Goal: Navigation & Orientation: Find specific page/section

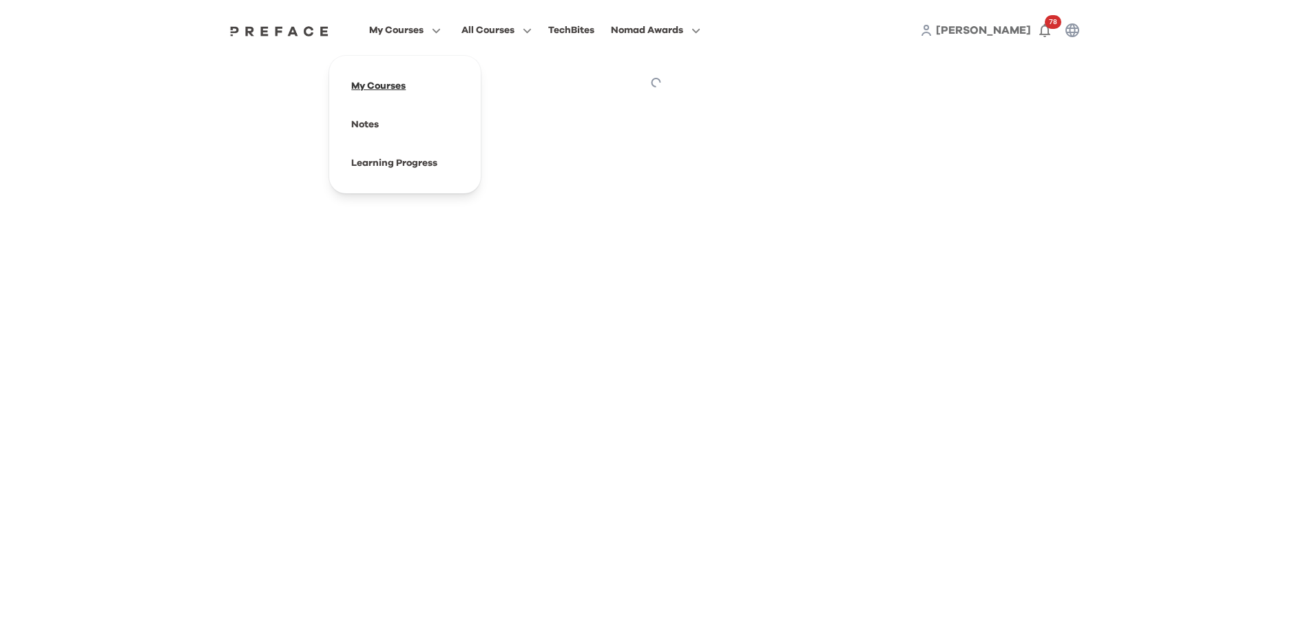
click at [381, 83] on span at bounding box center [404, 86] width 129 height 39
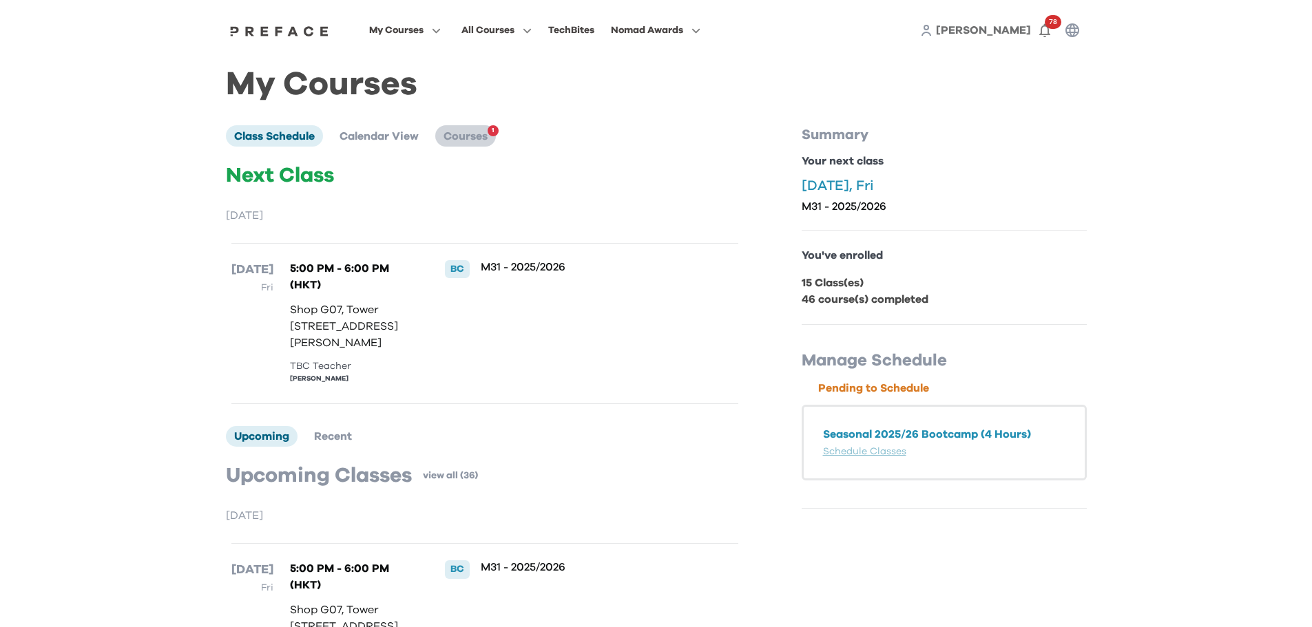
click at [490, 138] on li "Courses 1" at bounding box center [465, 135] width 61 height 21
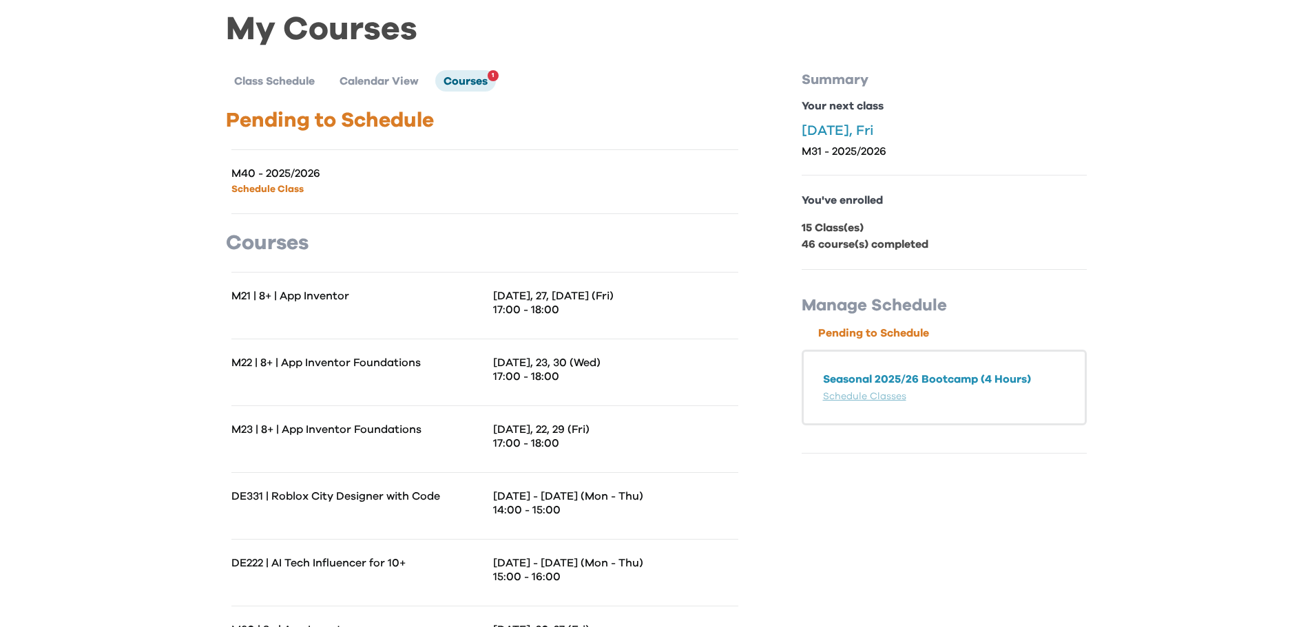
scroll to position [52, 0]
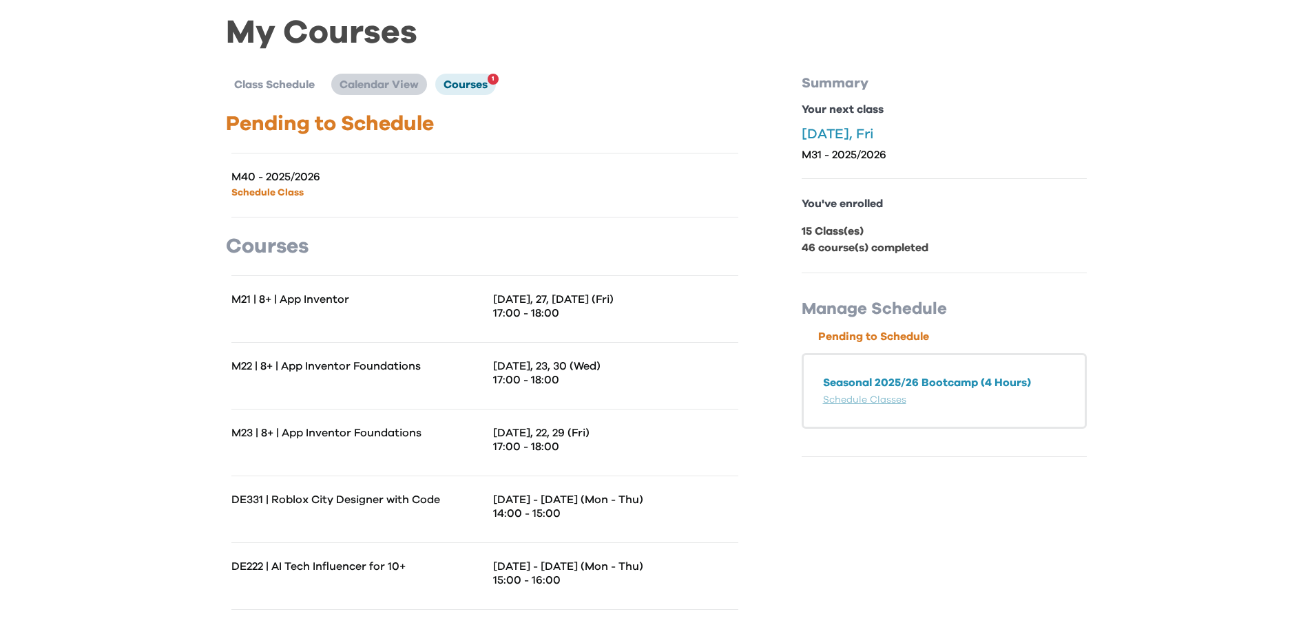
click at [408, 86] on span "Calendar View" at bounding box center [378, 84] width 79 height 11
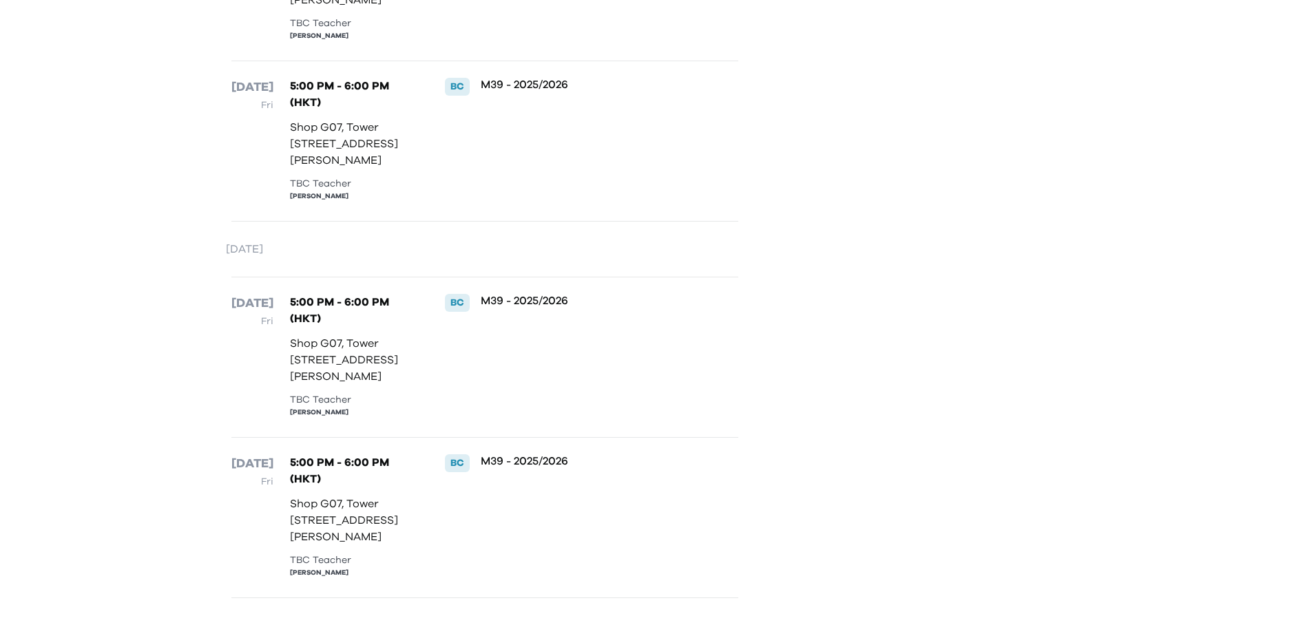
scroll to position [7356, 0]
click at [456, 460] on div "BC" at bounding box center [449, 517] width 42 height 127
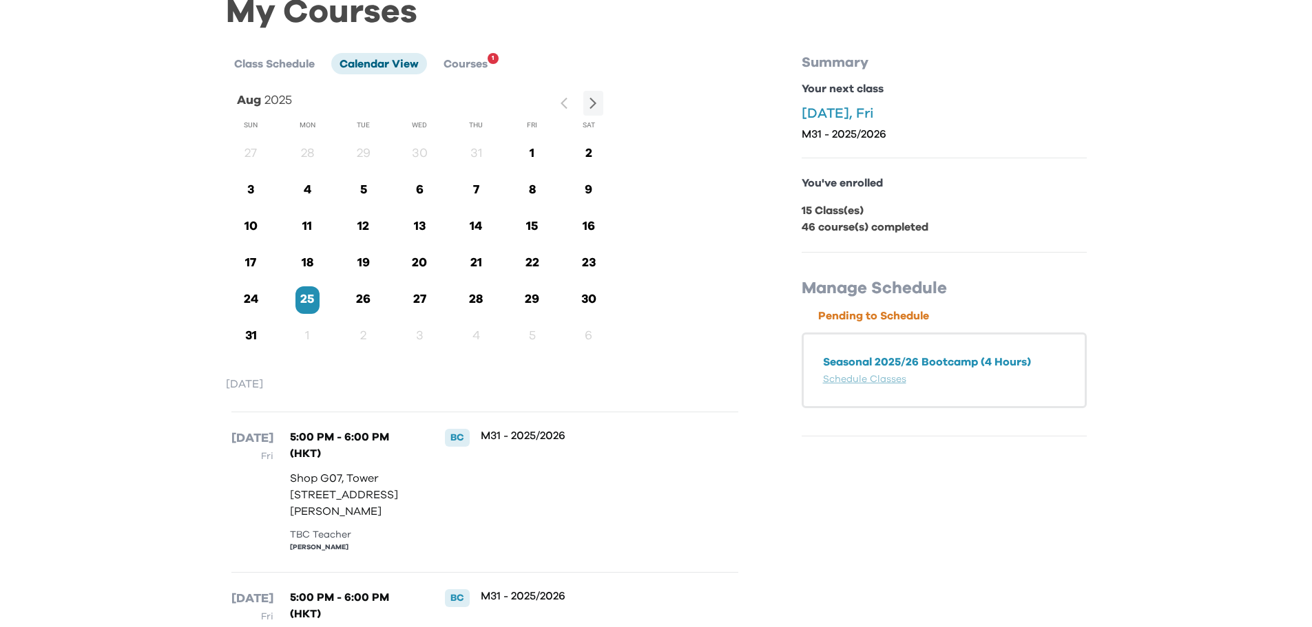
scroll to position [69, 0]
